Goal: Find specific page/section: Find specific page/section

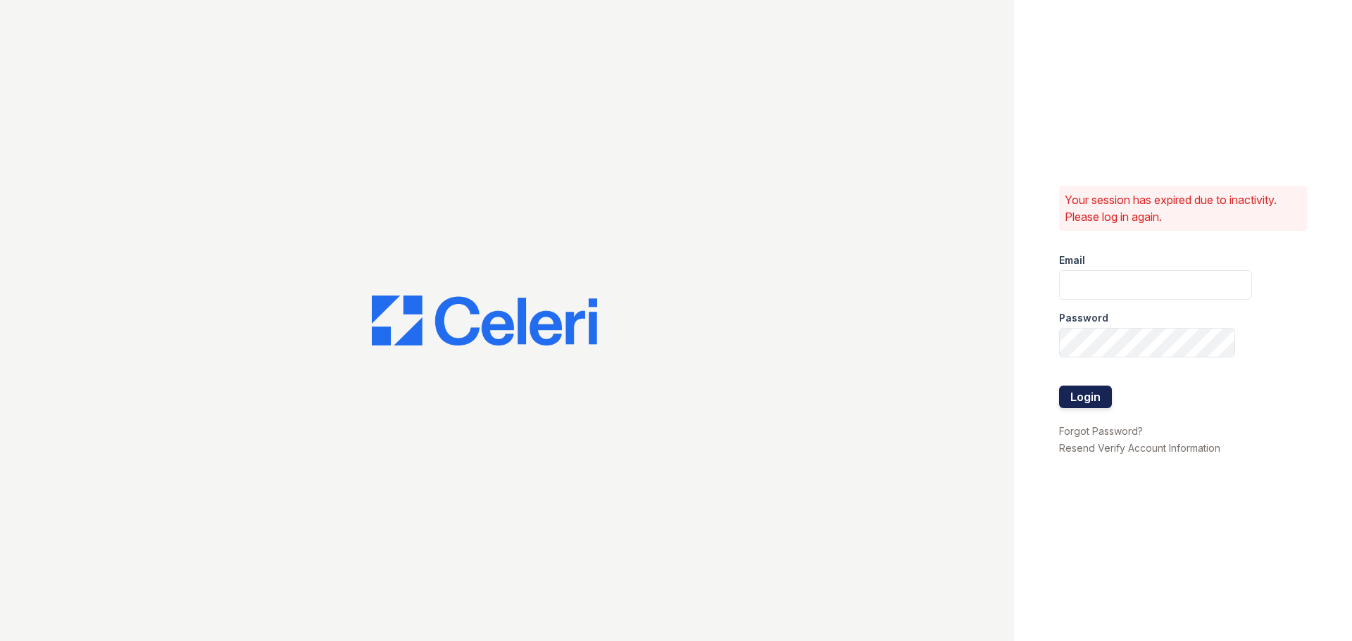
type input "[DOMAIN_NAME][EMAIL_ADDRESS][DOMAIN_NAME]"
click at [1100, 394] on button "Login" at bounding box center [1085, 397] width 53 height 23
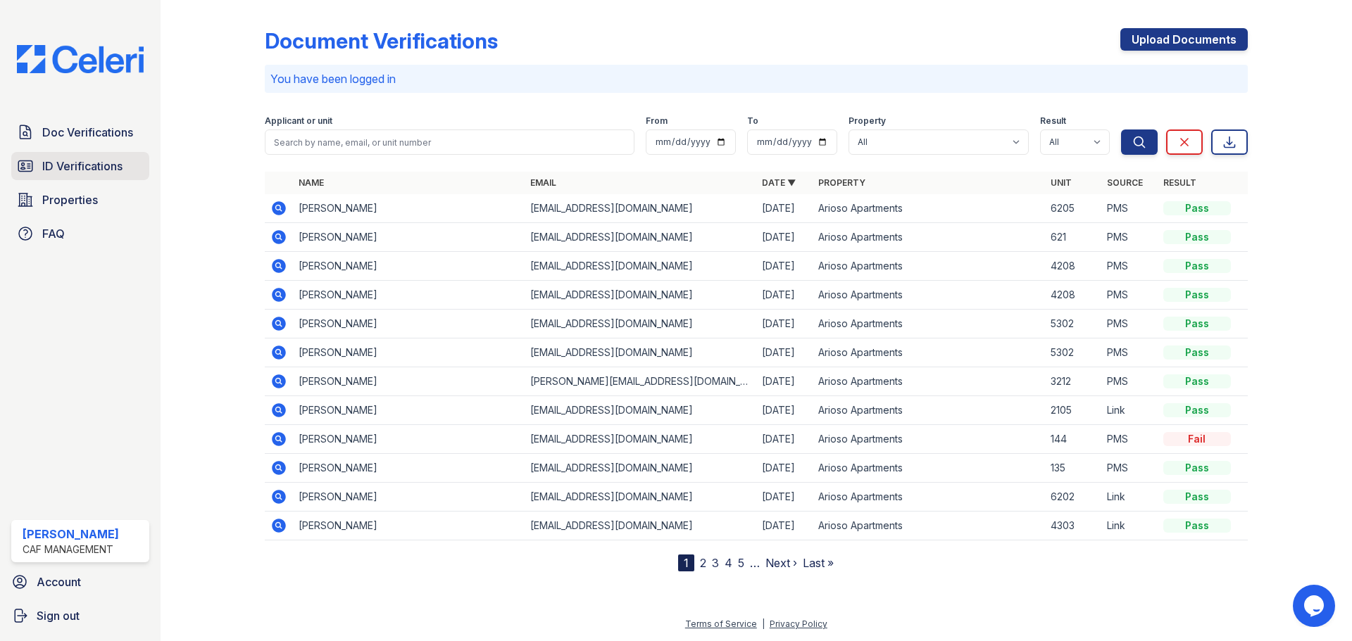
click at [65, 163] on span "ID Verifications" at bounding box center [82, 166] width 80 height 17
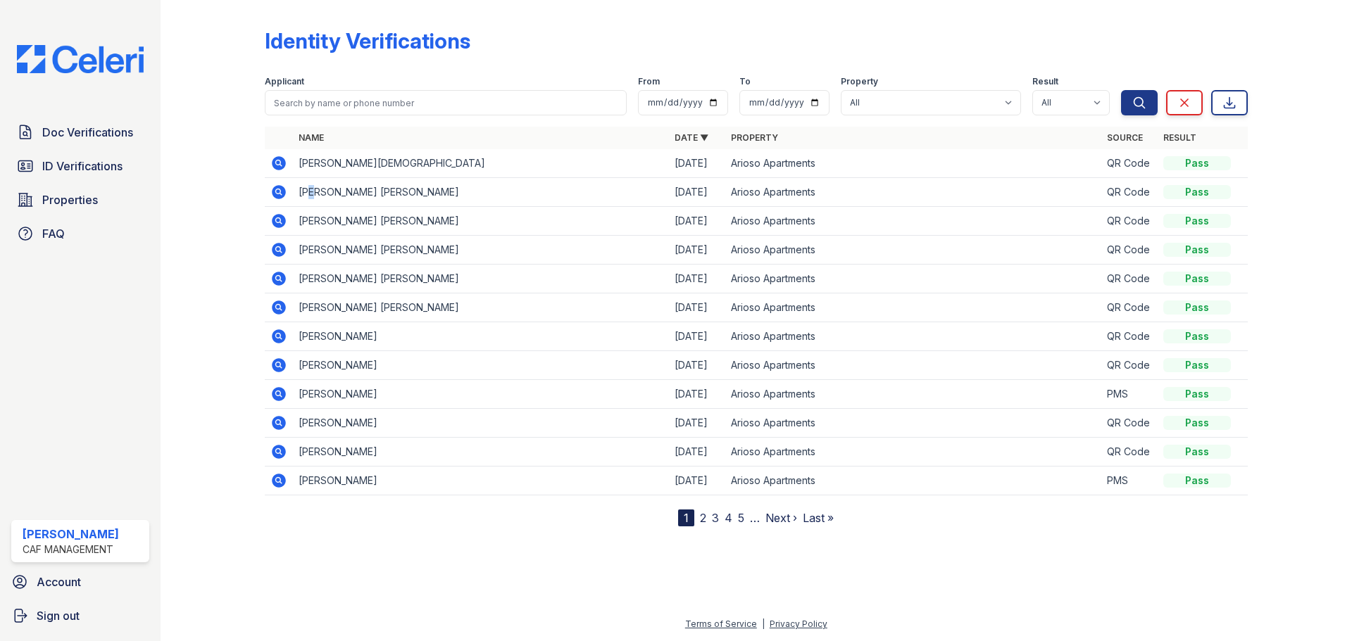
drag, startPoint x: 315, startPoint y: 187, endPoint x: 298, endPoint y: 197, distance: 19.0
click at [312, 189] on td "KEYLA LIZ SANTOS PAGAN" at bounding box center [481, 192] width 376 height 29
click at [273, 193] on icon at bounding box center [279, 192] width 14 height 14
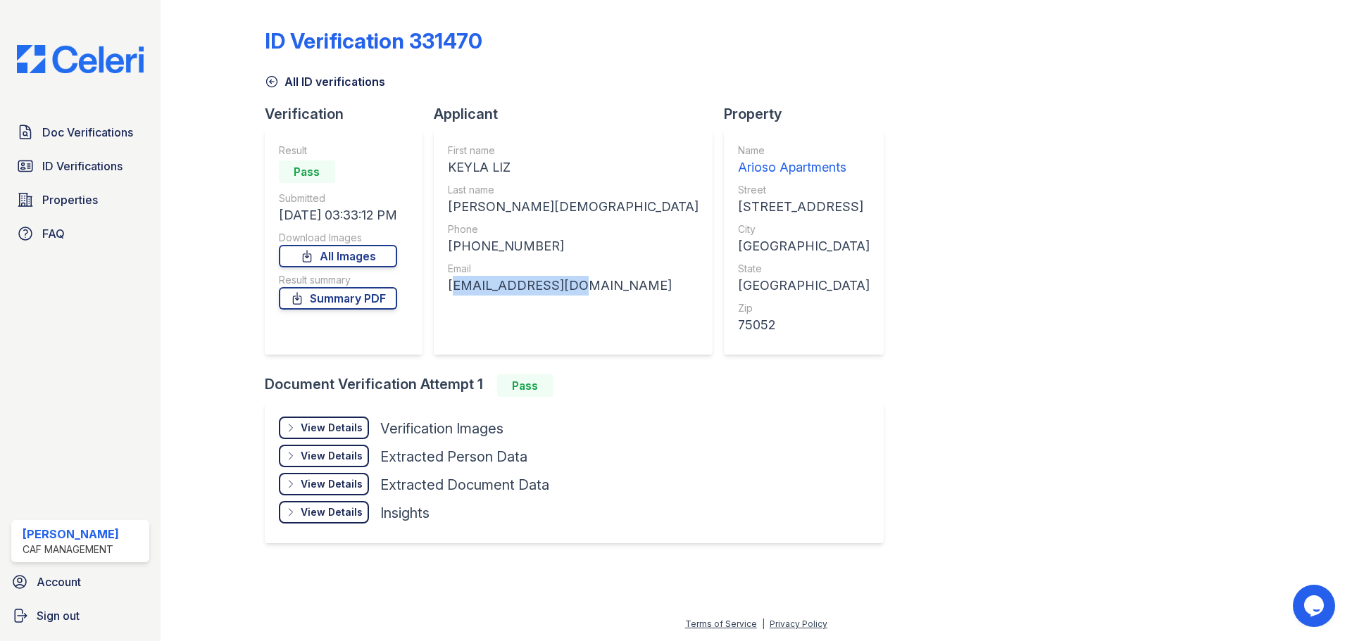
drag, startPoint x: 562, startPoint y: 284, endPoint x: 450, endPoint y: 291, distance: 112.2
click at [450, 291] on div "First name [PERSON_NAME] Last name [PERSON_NAME][DEMOGRAPHIC_DATA] Phone [PHONE…" at bounding box center [573, 242] width 279 height 225
copy div "[EMAIL_ADDRESS][DOMAIN_NAME]"
